Goal: Task Accomplishment & Management: Complete application form

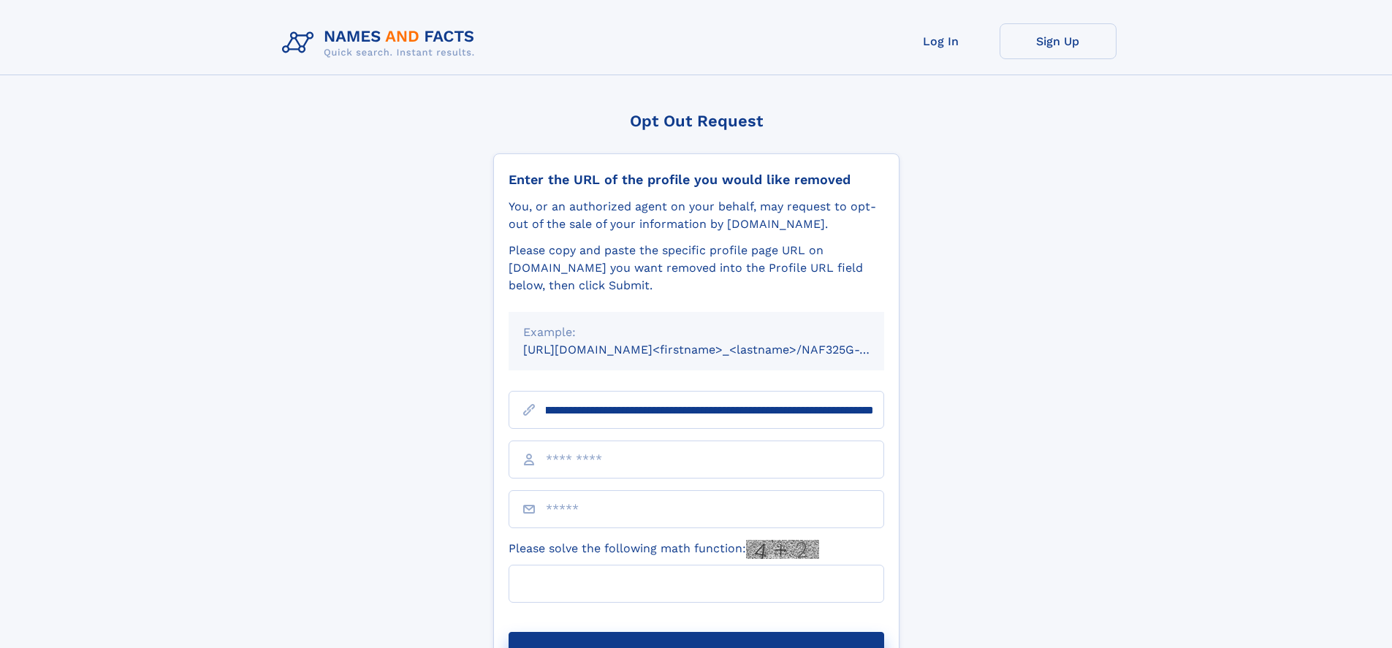
scroll to position [0, 211]
type input "**********"
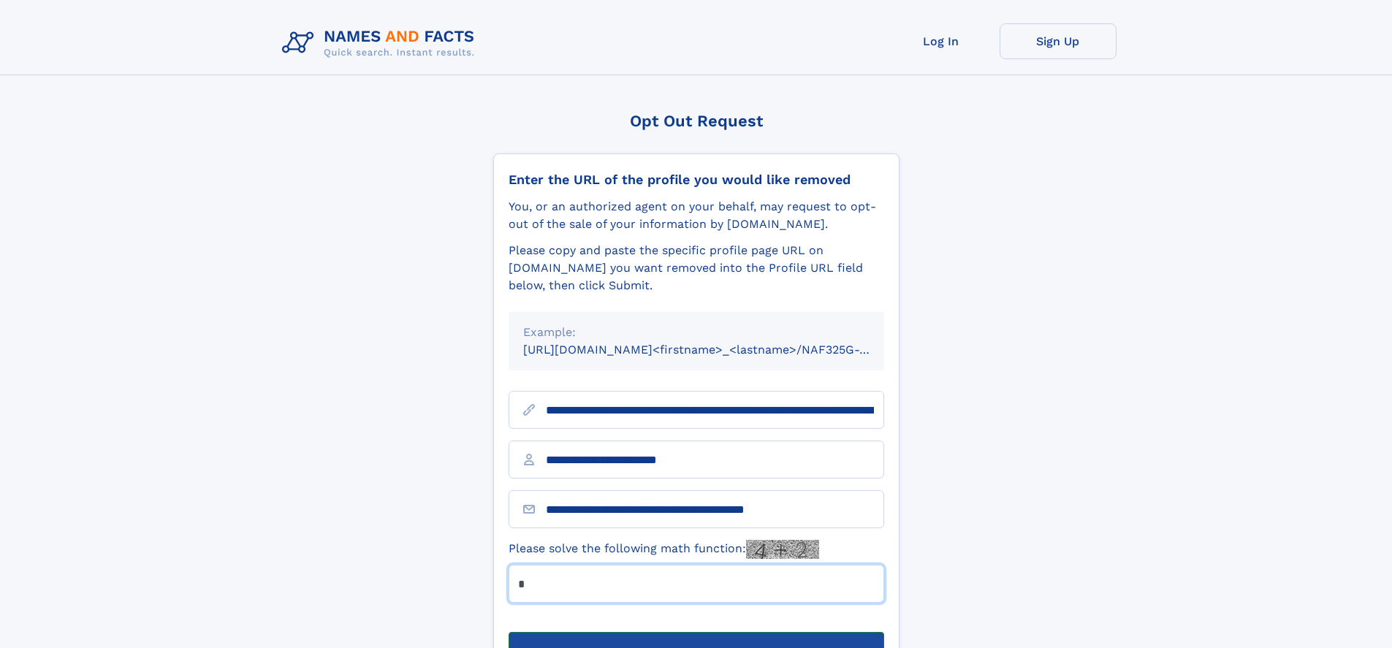
type input "*"
click at [696, 632] on button "Submit Opt Out Request" at bounding box center [697, 655] width 376 height 47
